Goal: Navigation & Orientation: Find specific page/section

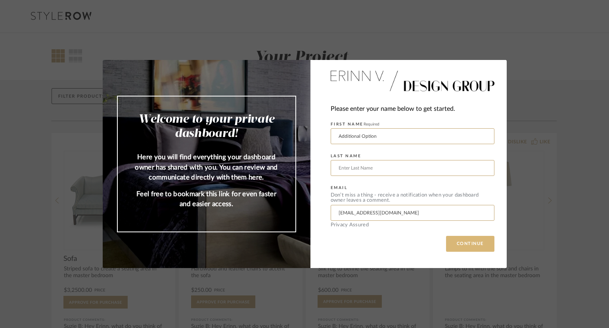
click at [459, 240] on button "CONTINUE" at bounding box center [470, 244] width 48 height 16
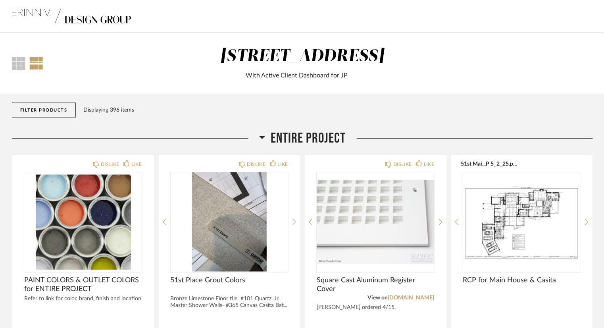
click at [297, 138] on span "Entire Project" at bounding box center [308, 138] width 75 height 17
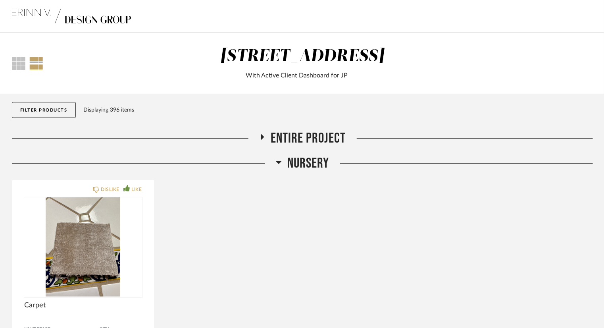
click at [300, 160] on span "Nursery" at bounding box center [309, 163] width 42 height 17
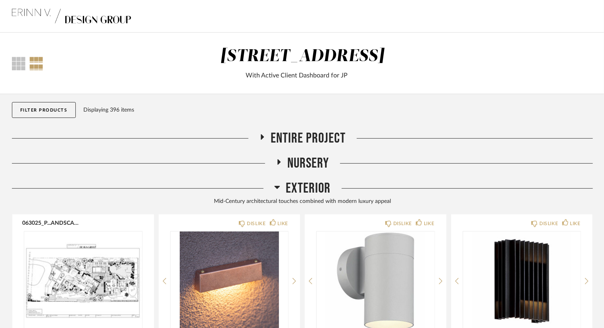
click at [315, 186] on span "Exterior" at bounding box center [308, 188] width 45 height 17
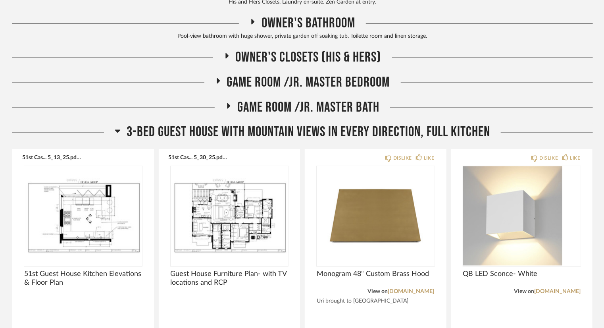
scroll to position [674, 0]
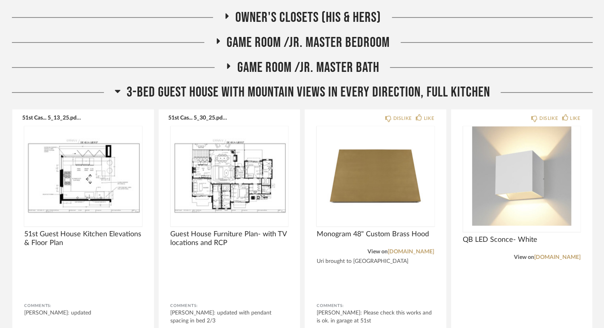
click at [451, 96] on span "3-bed Guest House with mountain views in every direction, full Kitchen" at bounding box center [308, 92] width 363 height 17
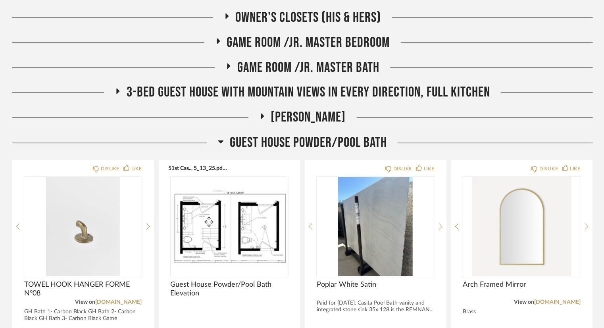
click at [338, 145] on span "Guest House Powder/Pool Bath" at bounding box center [308, 142] width 157 height 17
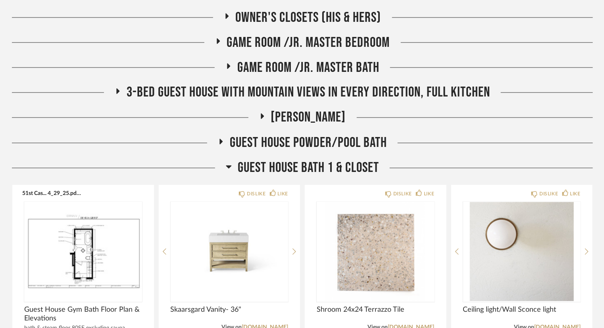
click at [338, 172] on span "Guest House Bath 1 & Closet" at bounding box center [308, 167] width 141 height 17
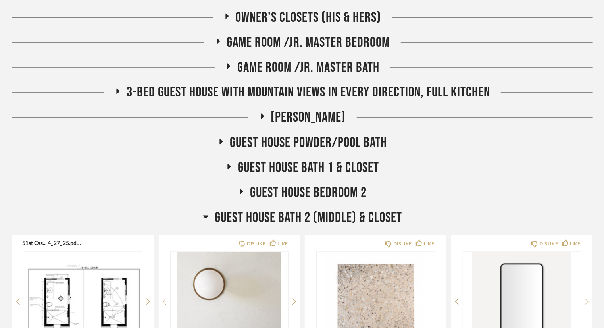
click at [341, 224] on span "Guest House Bath 2 (Middle) & Closet" at bounding box center [308, 217] width 187 height 17
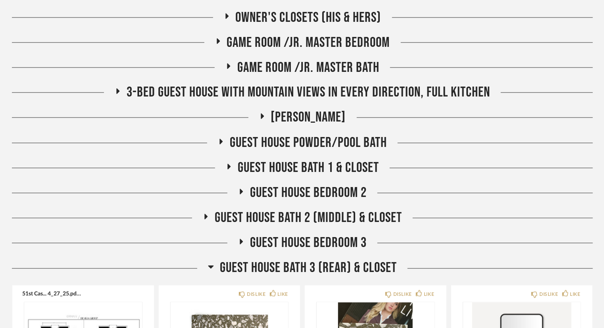
click at [335, 273] on span "Guest House Bath 3 (Rear) & Closet" at bounding box center [308, 267] width 177 height 17
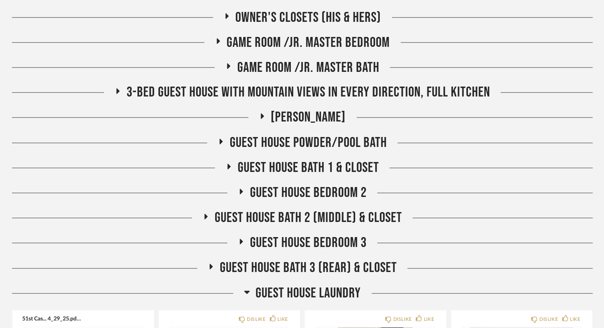
click at [329, 291] on span "Guest House Laundry" at bounding box center [308, 293] width 105 height 17
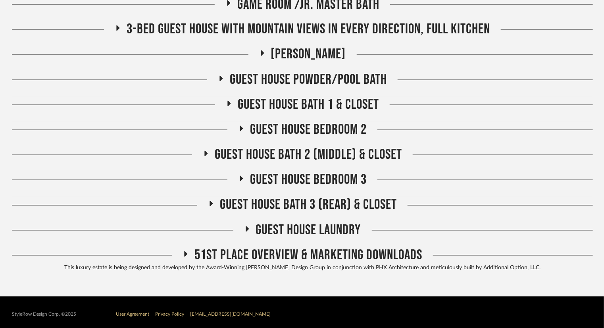
scroll to position [743, 0]
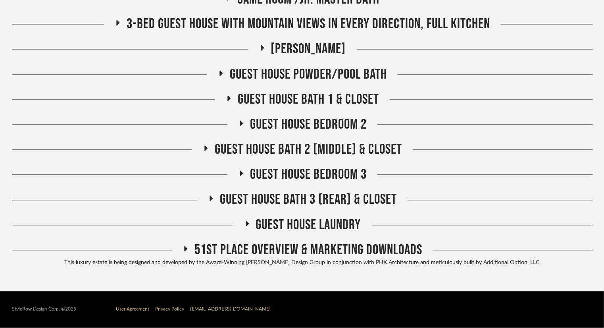
click at [374, 251] on span "51st Place Overview & Marketing Downloads" at bounding box center [308, 250] width 228 height 17
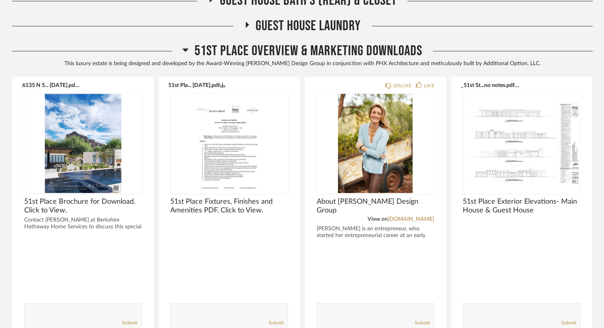
scroll to position [981, 0]
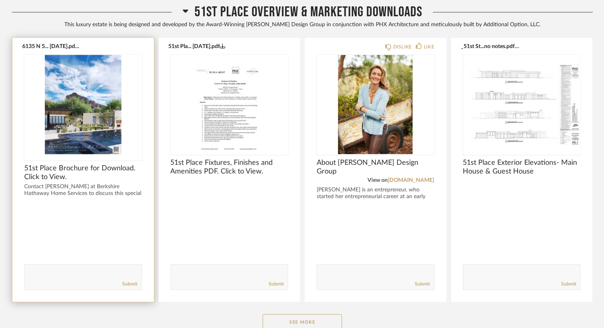
click at [90, 111] on img "0" at bounding box center [83, 104] width 118 height 99
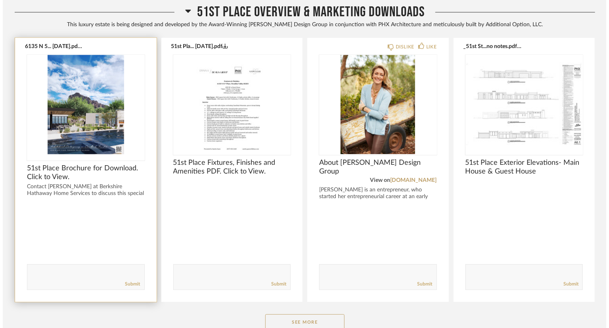
scroll to position [0, 0]
